Goal: Information Seeking & Learning: Learn about a topic

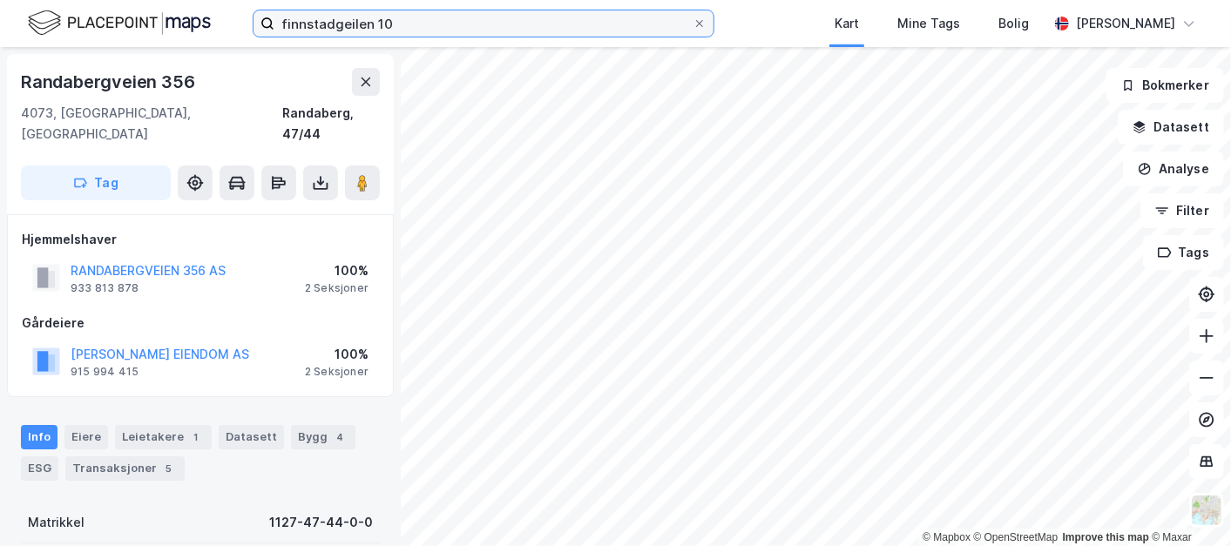
click at [429, 32] on input "finnstadgeilen 10" at bounding box center [484, 23] width 418 height 26
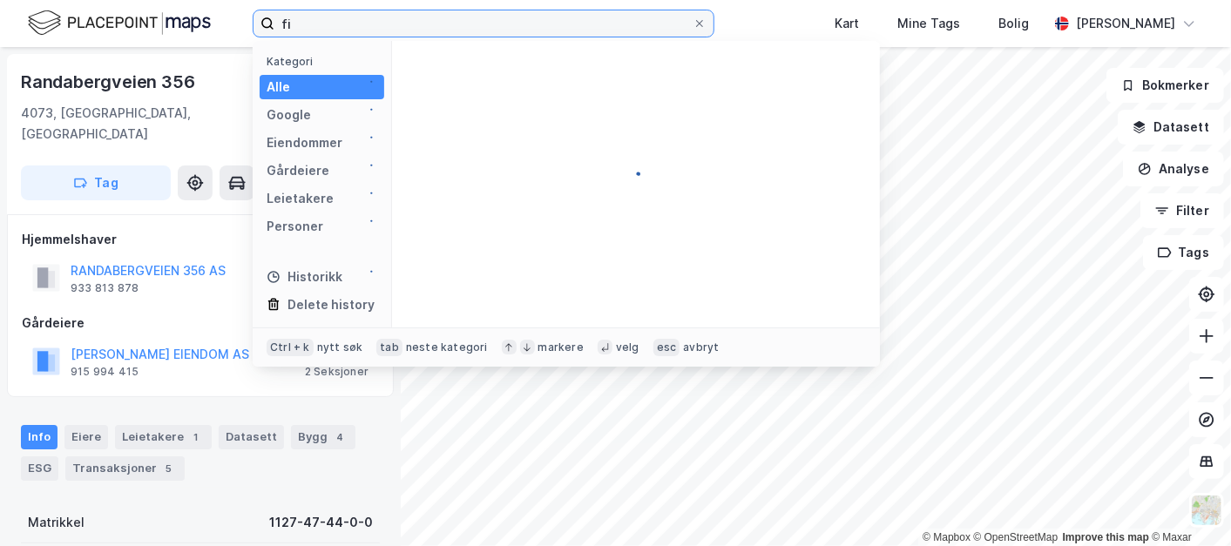
type input "f"
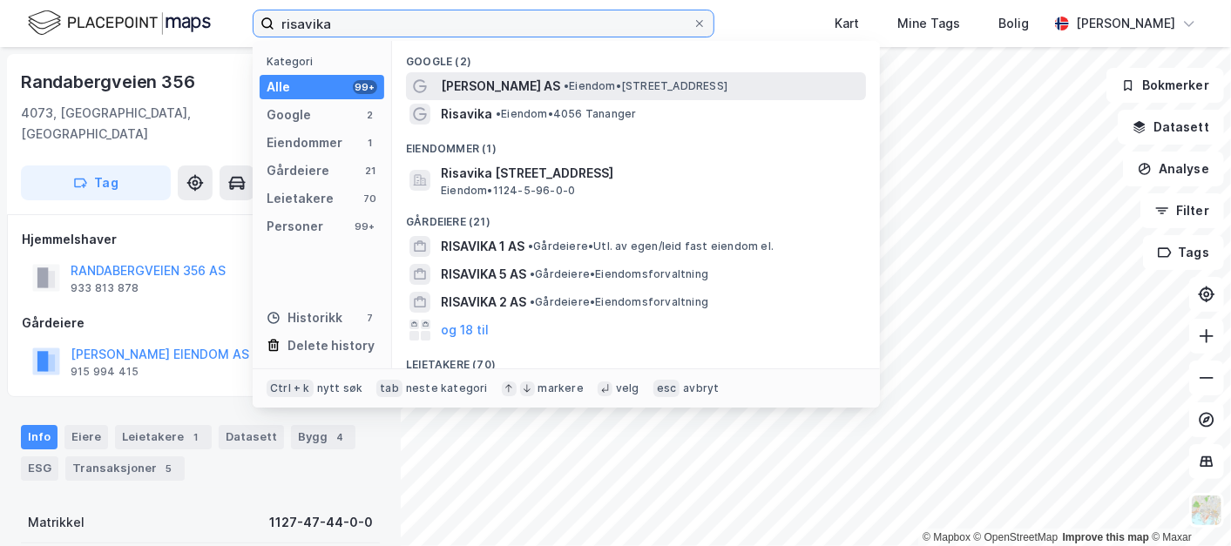
type input "risavika"
click at [585, 80] on span "• Eiendom • [STREET_ADDRESS]" at bounding box center [646, 86] width 164 height 14
